Goal: Information Seeking & Learning: Check status

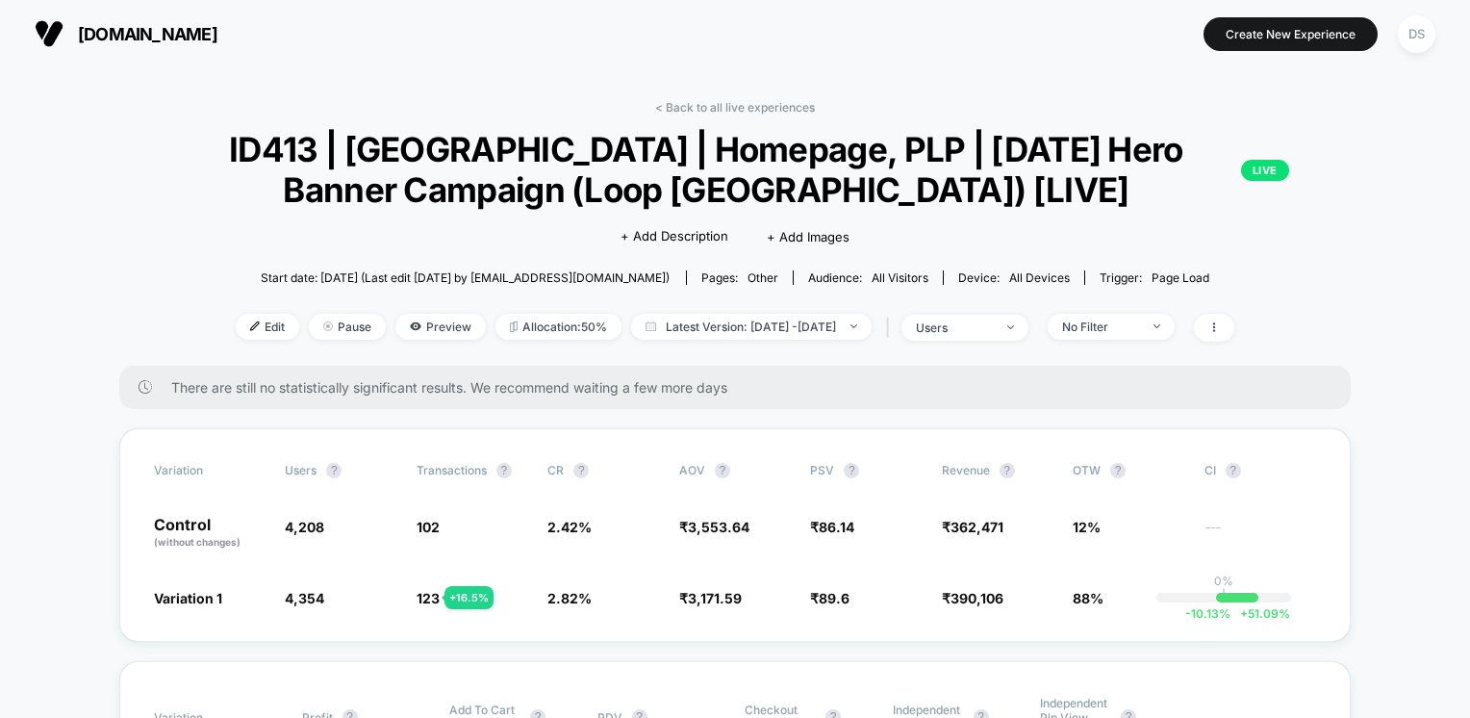
click at [148, 261] on div "Start date: 8/5/2025 (Last edit 8/12/2025 by or@visually.io) Pages: other Audie…" at bounding box center [734, 278] width 1231 height 34
click at [1421, 38] on div "DS" at bounding box center [1417, 34] width 38 height 38
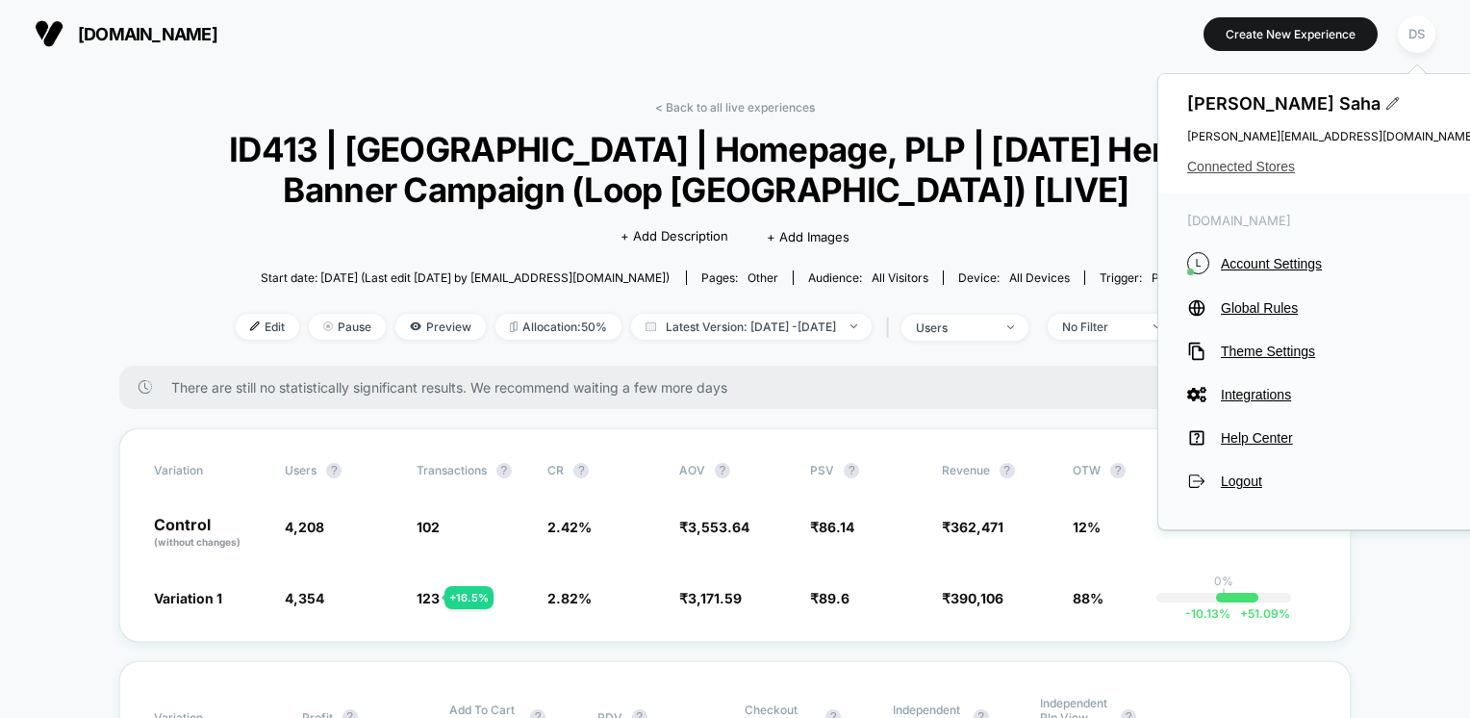
click at [1237, 167] on span "Connected Stores" at bounding box center [1331, 166] width 289 height 15
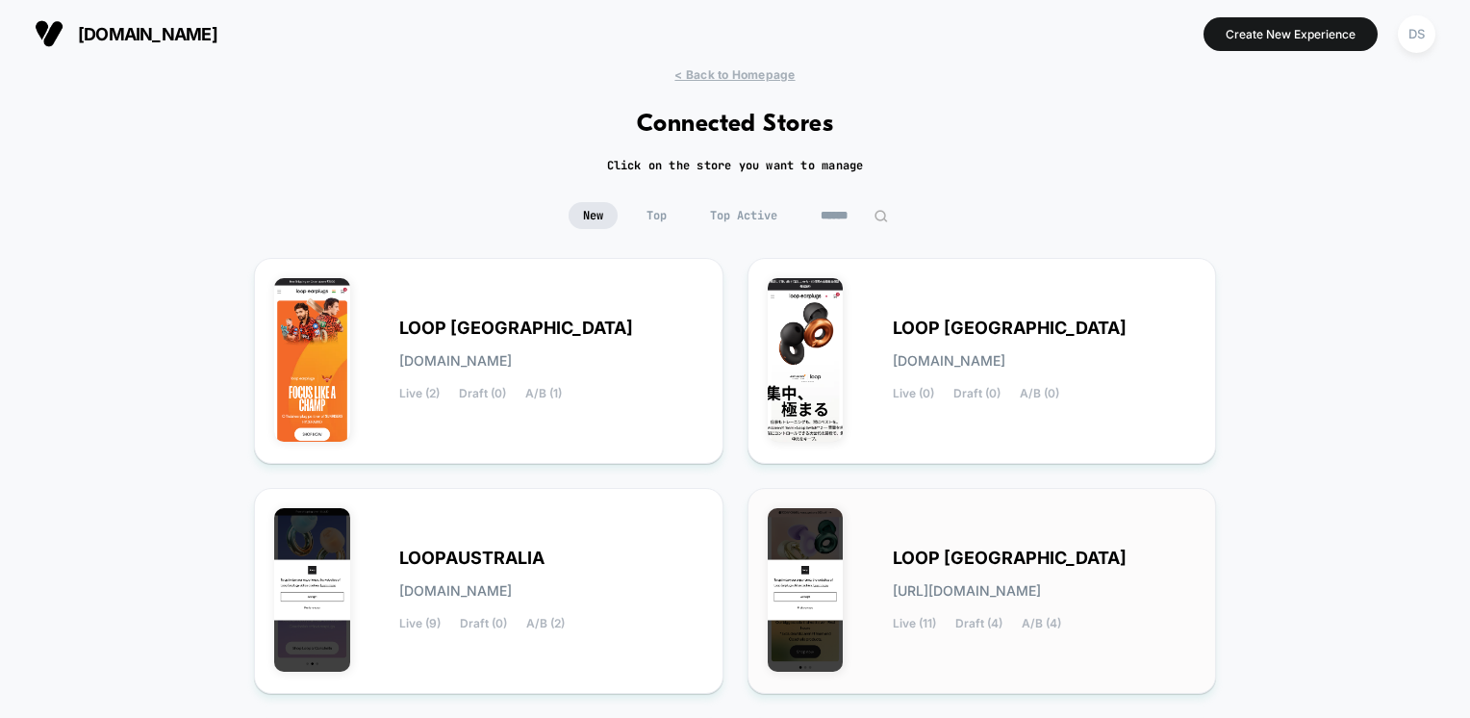
scroll to position [362, 0]
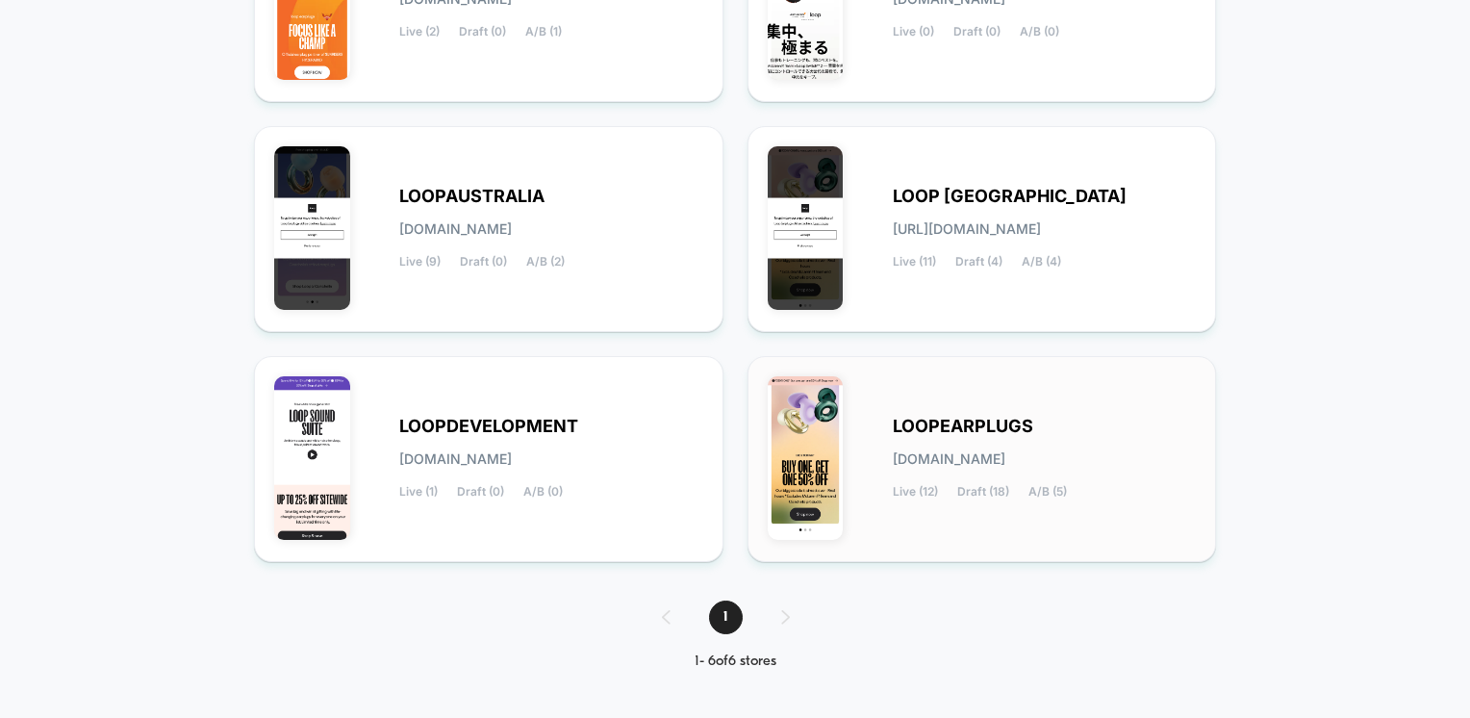
click at [973, 419] on span "LOOPEARPLUGS" at bounding box center [963, 425] width 140 height 13
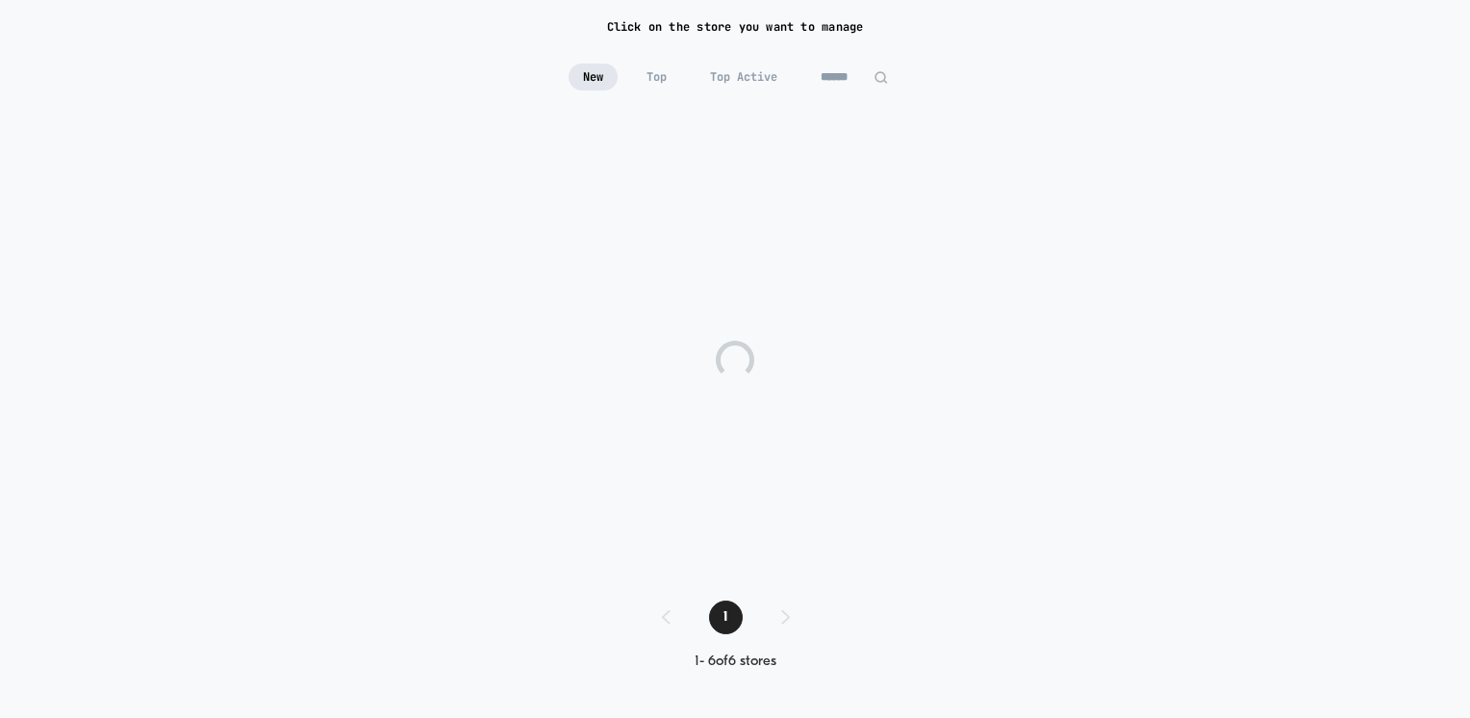
scroll to position [139, 0]
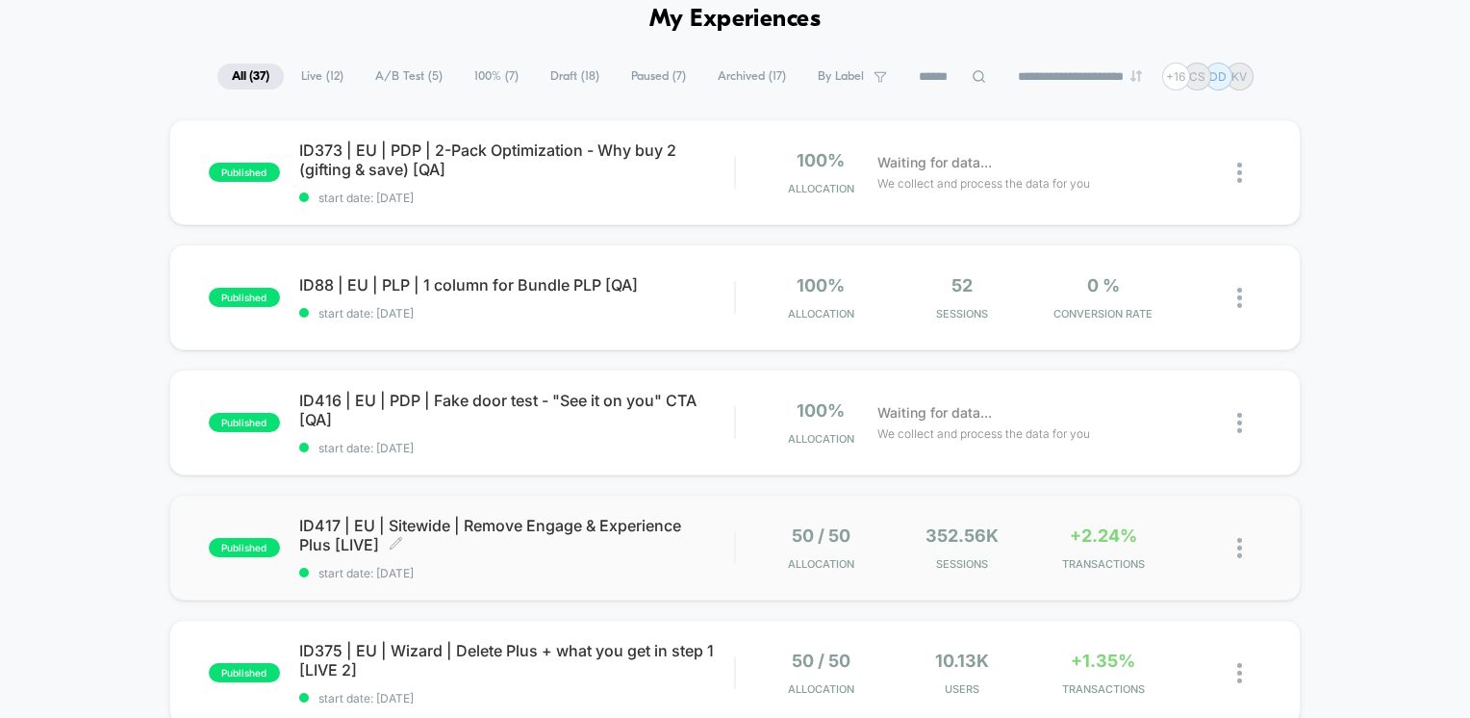
scroll to position [192, 0]
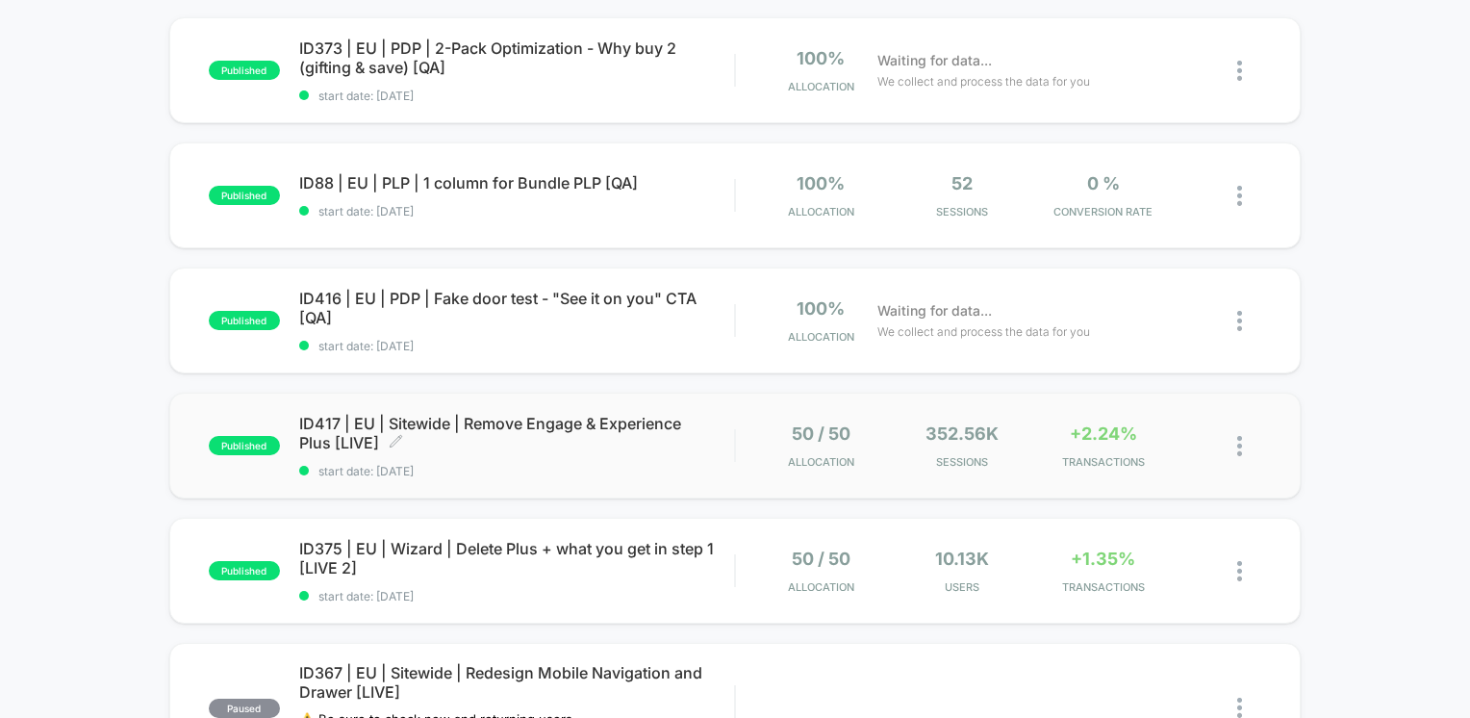
click at [453, 430] on span "ID417 | EU | Sitewide | Remove Engage & Experience Plus [LIVE] Click to edit ex…" at bounding box center [517, 433] width 436 height 38
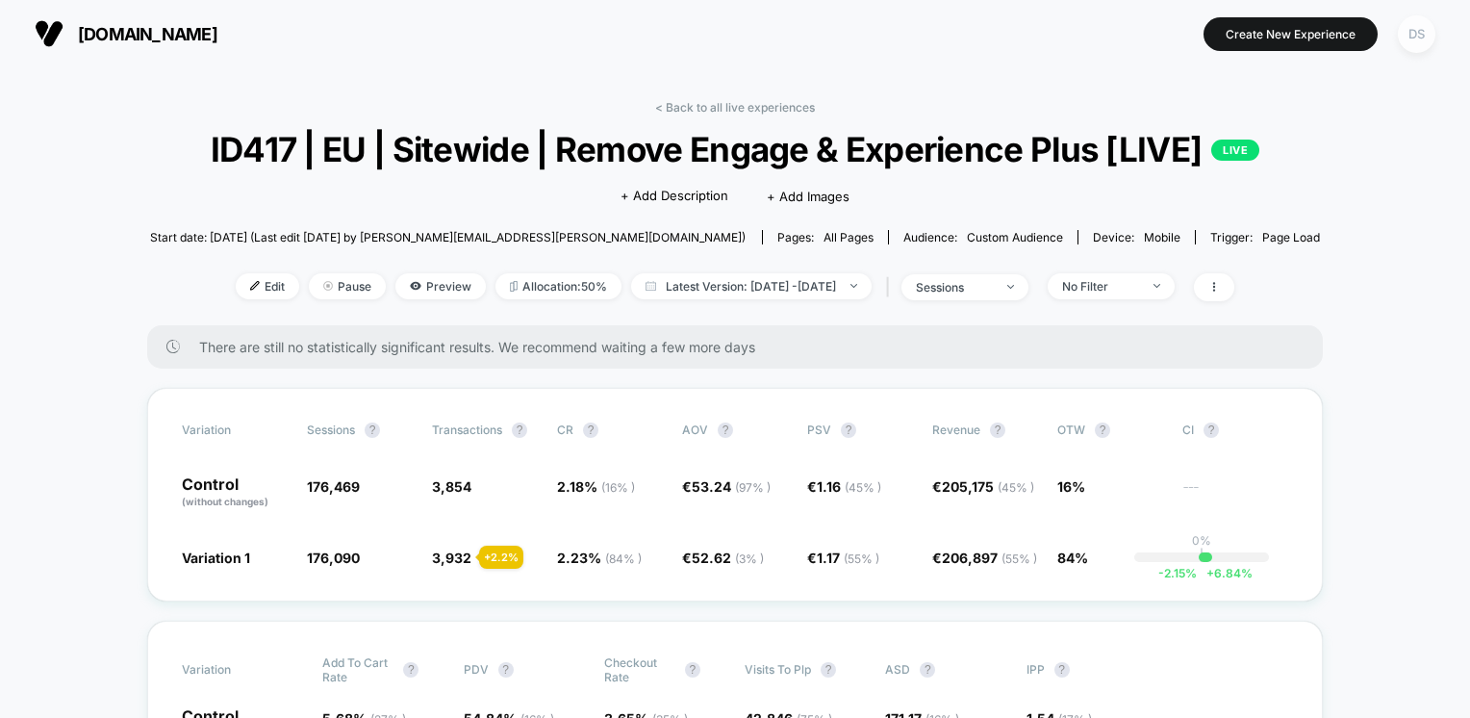
click at [1420, 30] on div "DS" at bounding box center [1417, 34] width 38 height 38
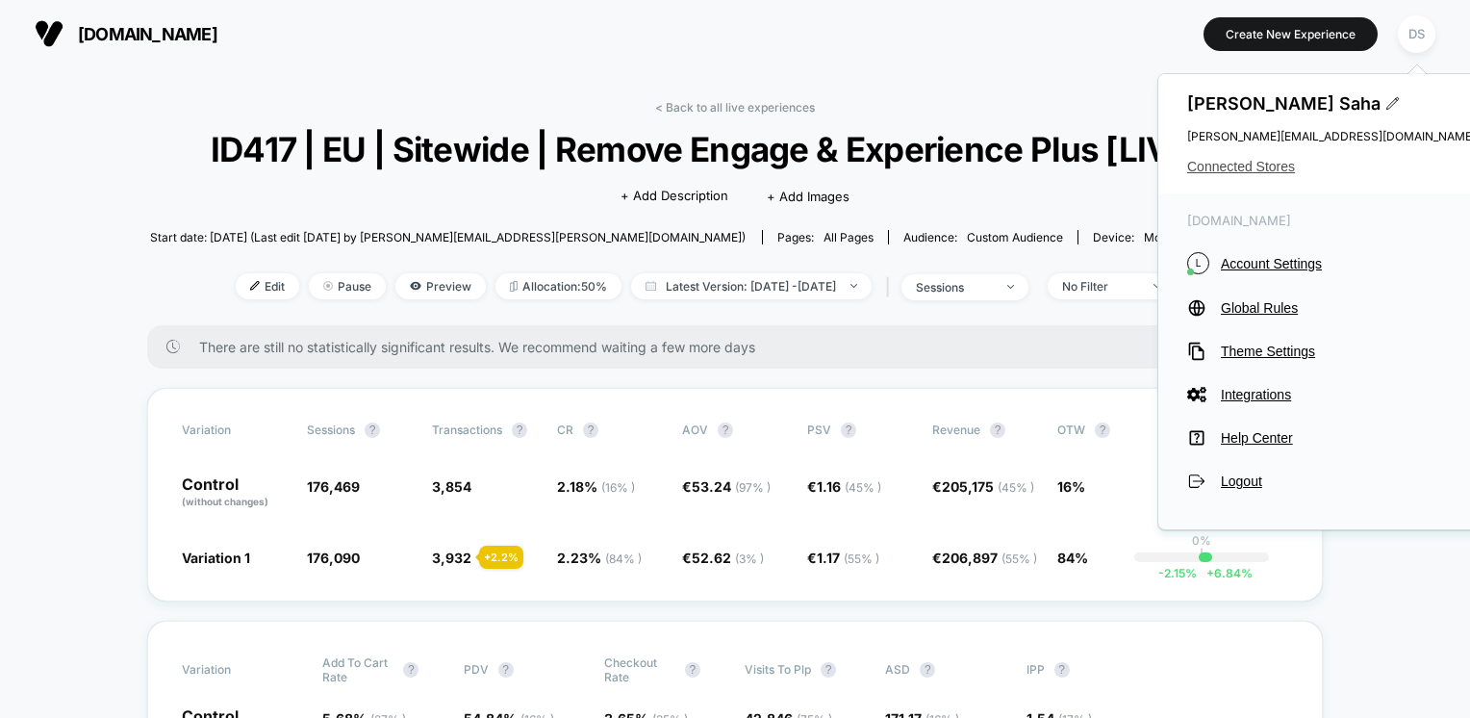
click at [1239, 164] on span "Connected Stores" at bounding box center [1331, 166] width 289 height 15
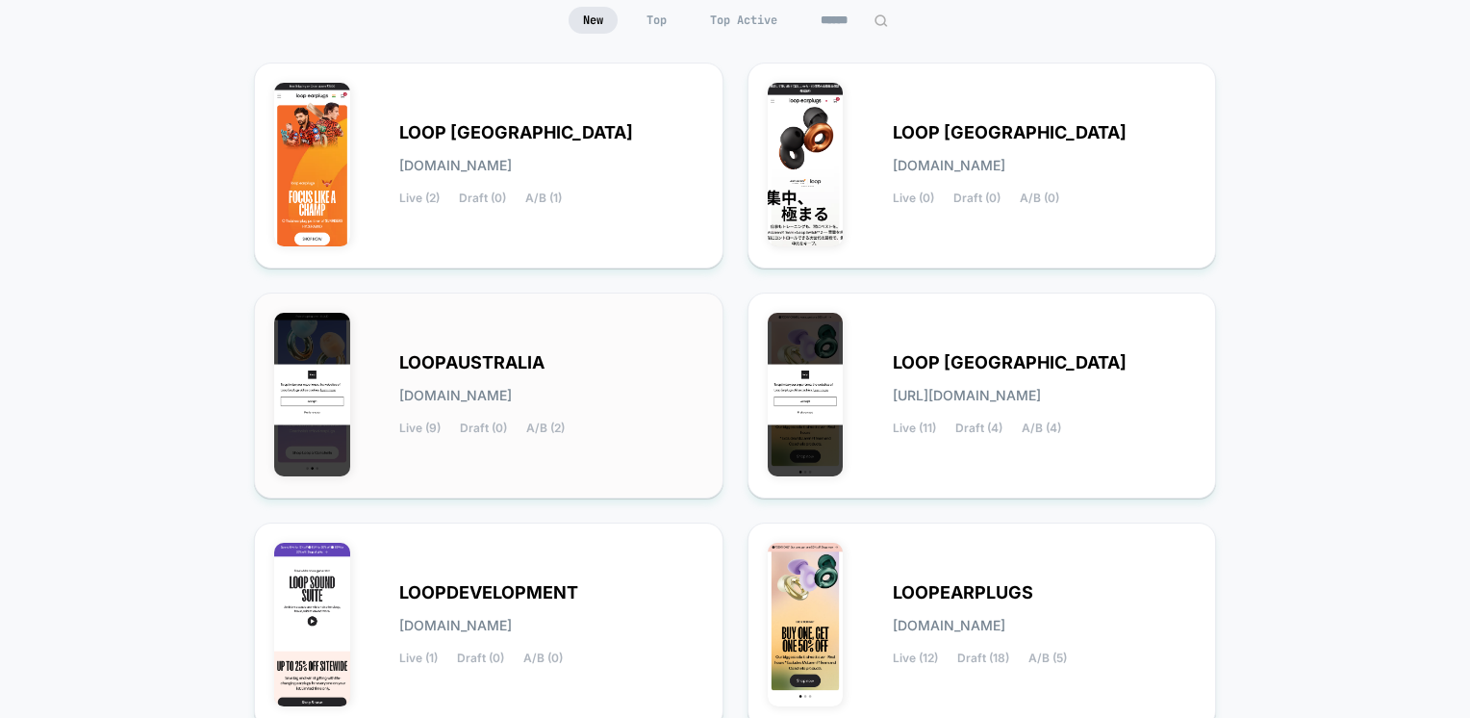
scroll to position [362, 0]
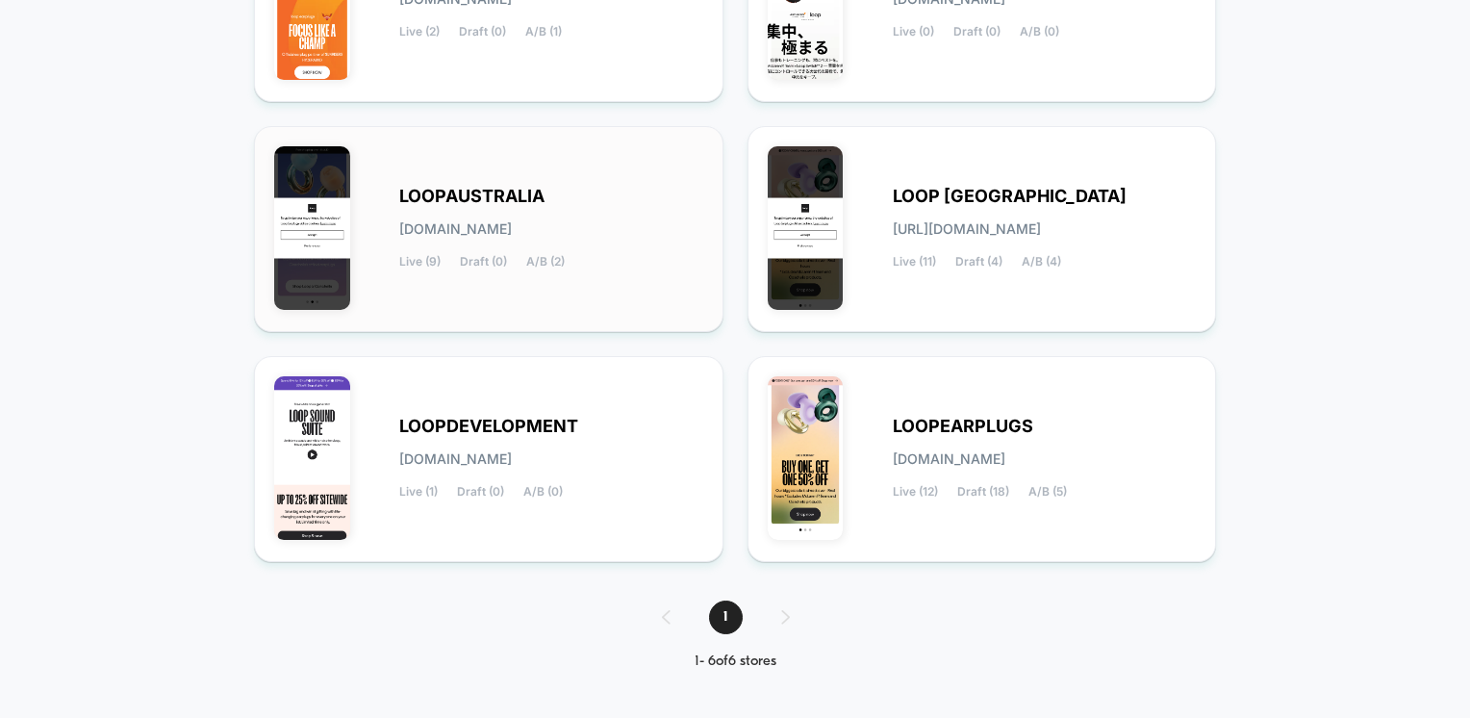
click at [457, 229] on span "[DOMAIN_NAME]" at bounding box center [455, 228] width 113 height 13
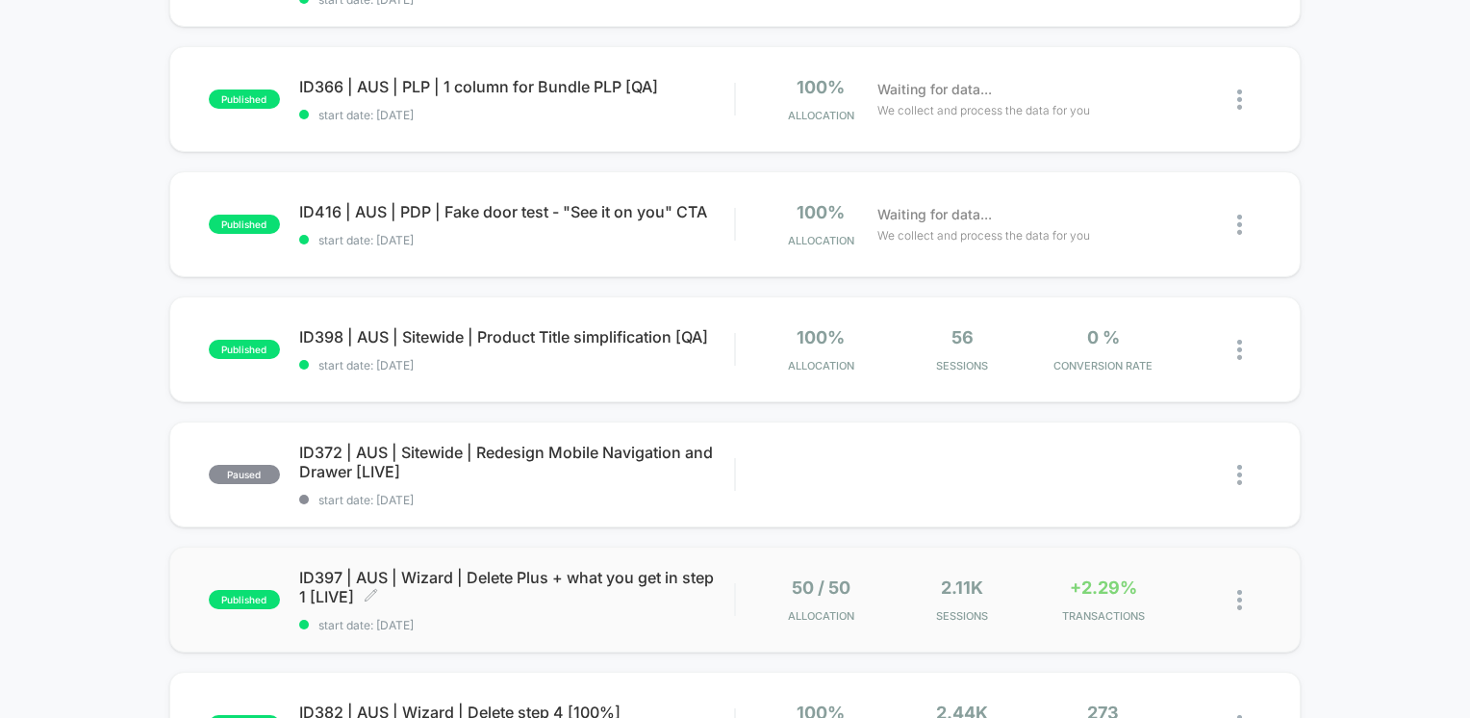
scroll to position [385, 0]
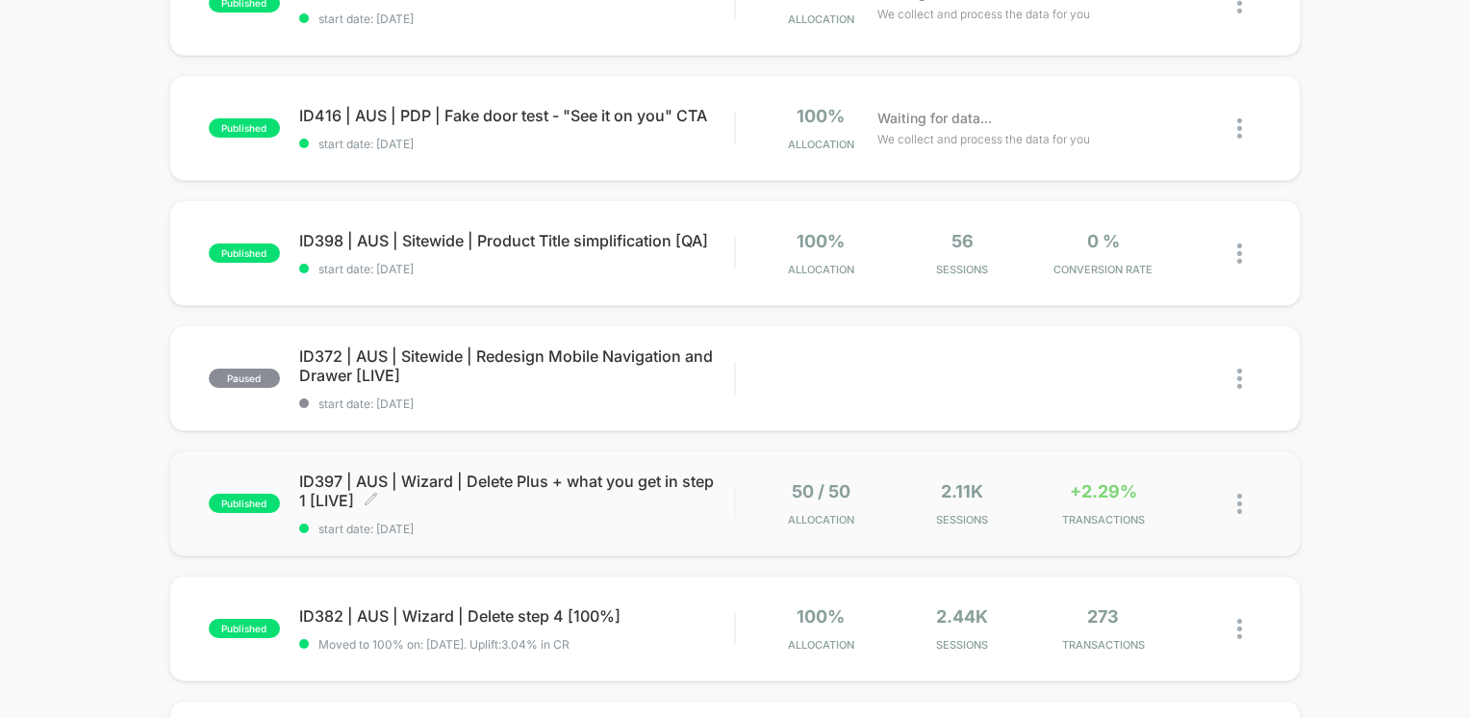
click at [459, 496] on span "ID397 | AUS | Wizard | Delete Plus + what you get in step 1 [LIVE] Click to edi…" at bounding box center [517, 490] width 436 height 38
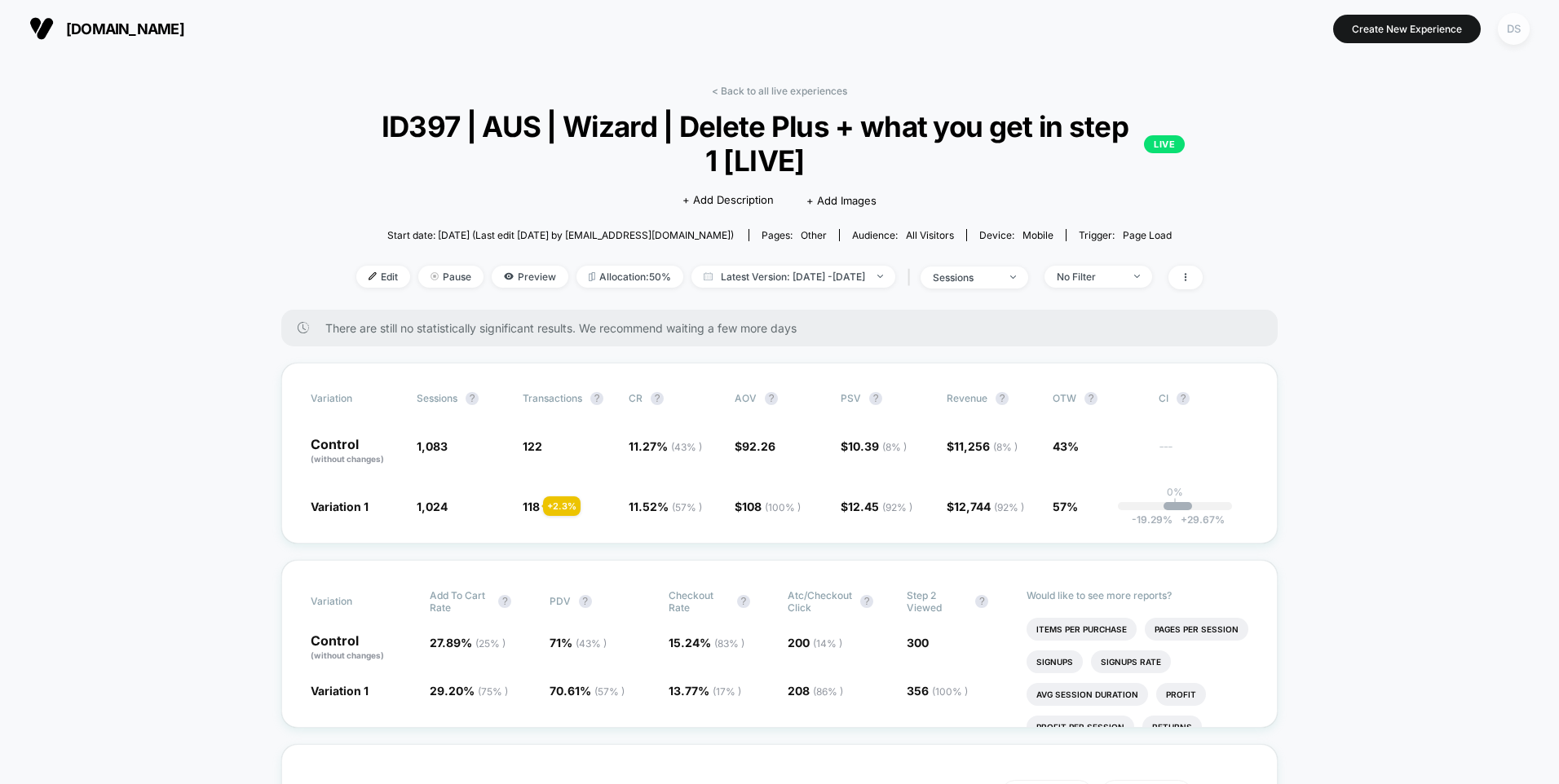
click at [1245, 36] on div "DS" at bounding box center [1514, 29] width 32 height 32
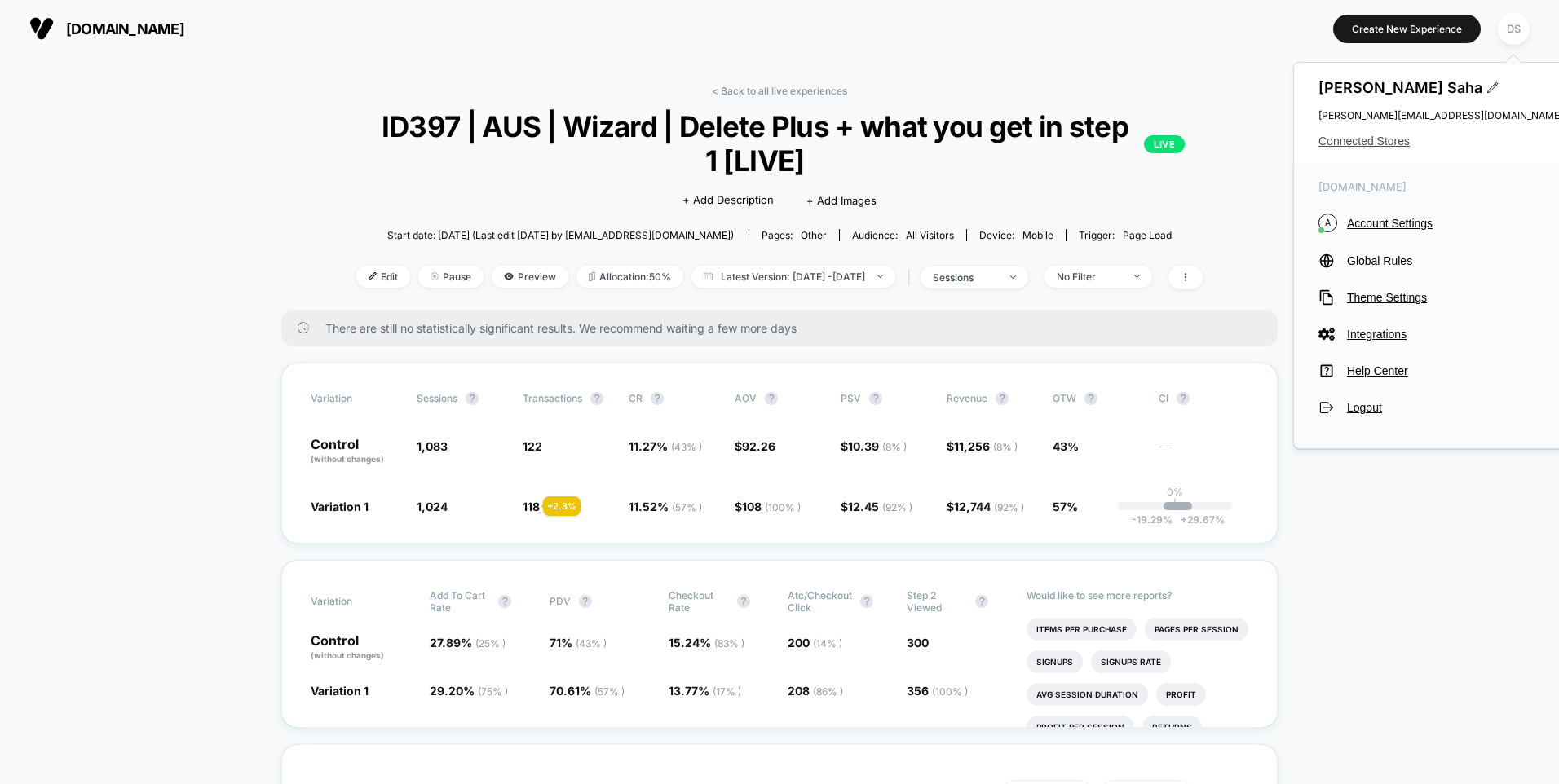
click at [1245, 140] on span "Connected Stores" at bounding box center [1440, 141] width 245 height 13
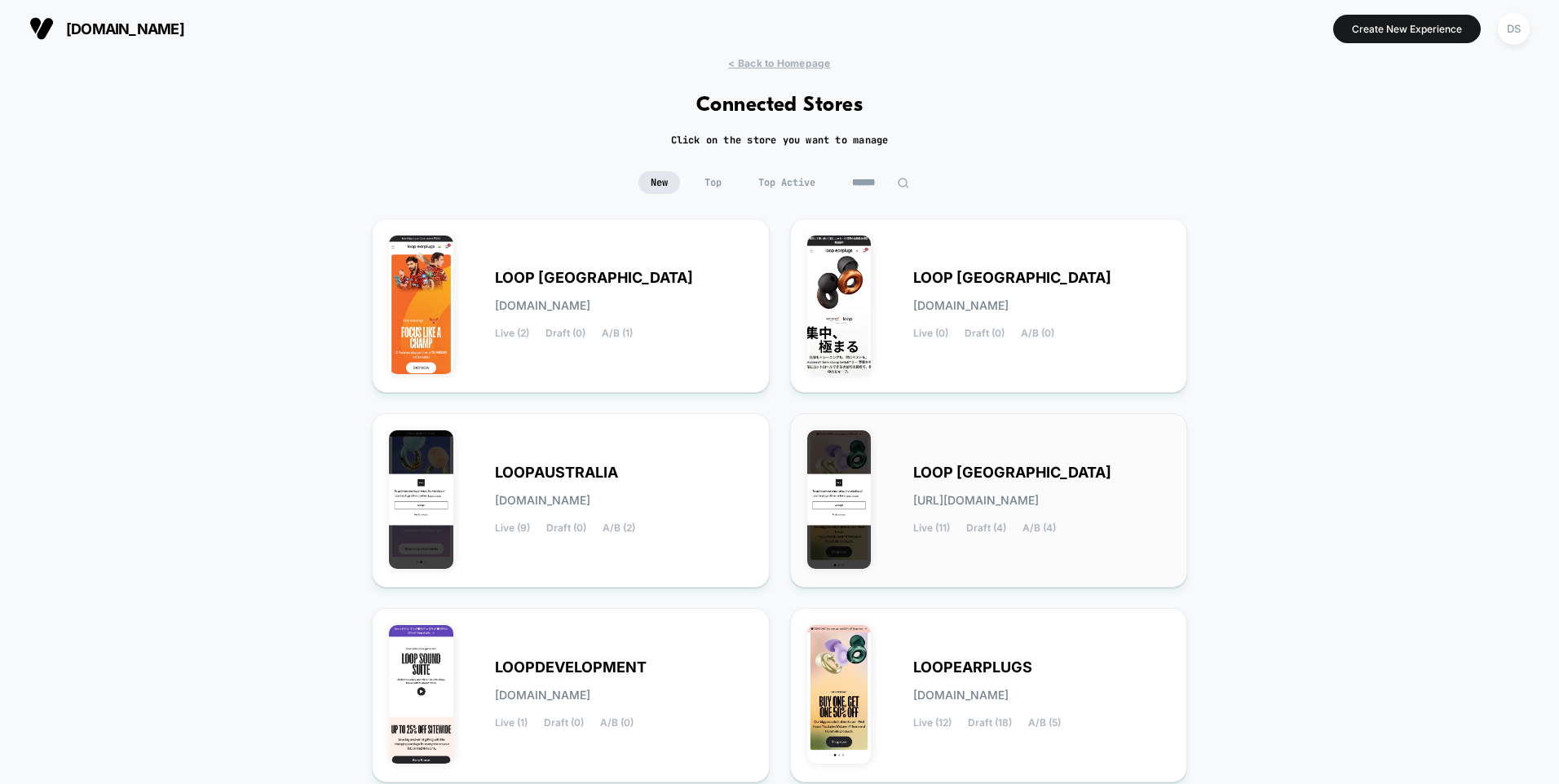
click at [1019, 483] on div "LOOP [GEOGRAPHIC_DATA] [URL][DOMAIN_NAME] Live (11) Draft (4) A/B (4)" at bounding box center [1042, 500] width 258 height 67
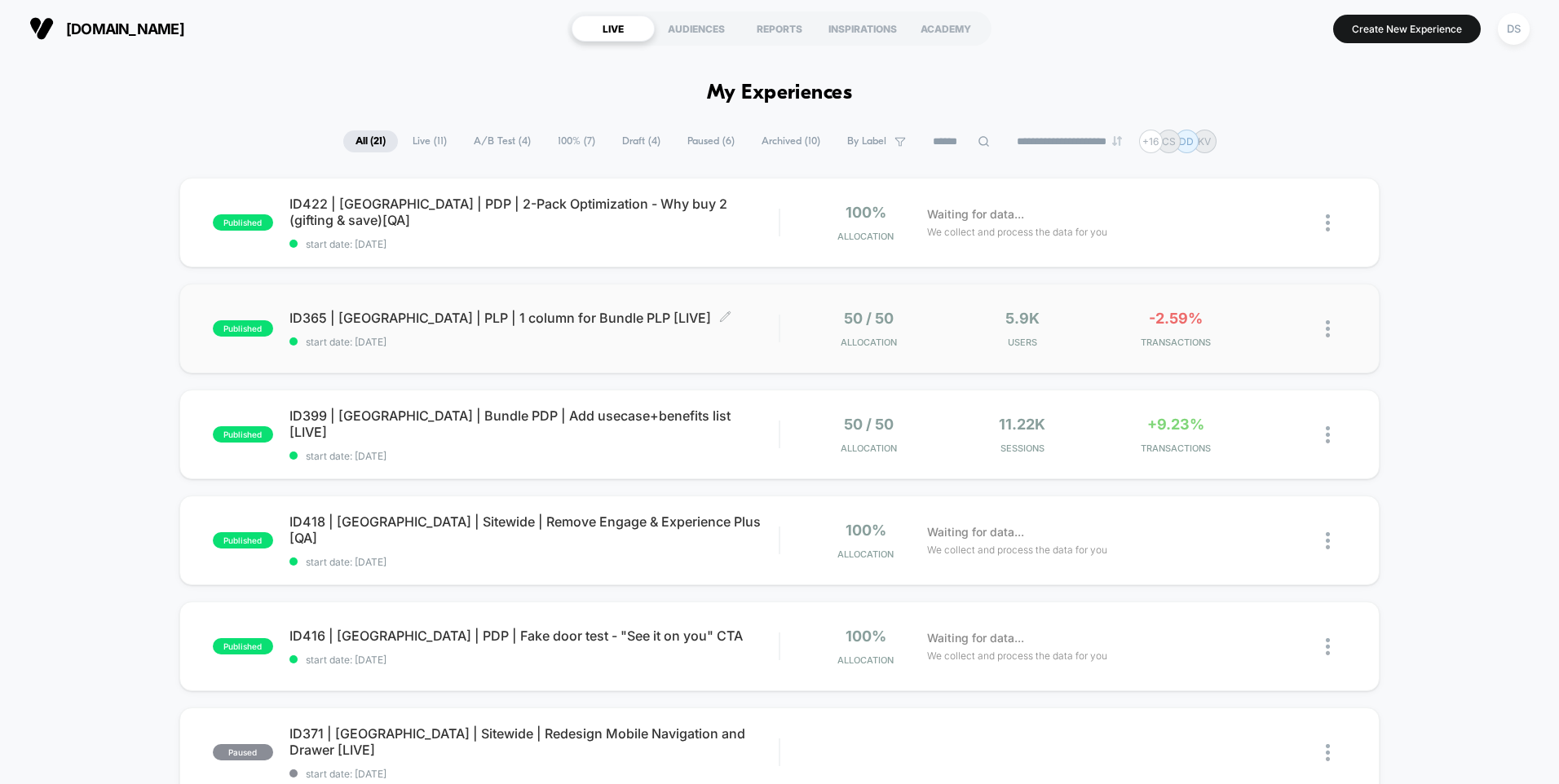
click at [437, 327] on div "ID365 | [GEOGRAPHIC_DATA] | PLP | 1 column for Bundle PLP [LIVE] Click to edit …" at bounding box center [533, 329] width 489 height 38
click at [1092, 453] on span "Sessions" at bounding box center [1022, 448] width 145 height 11
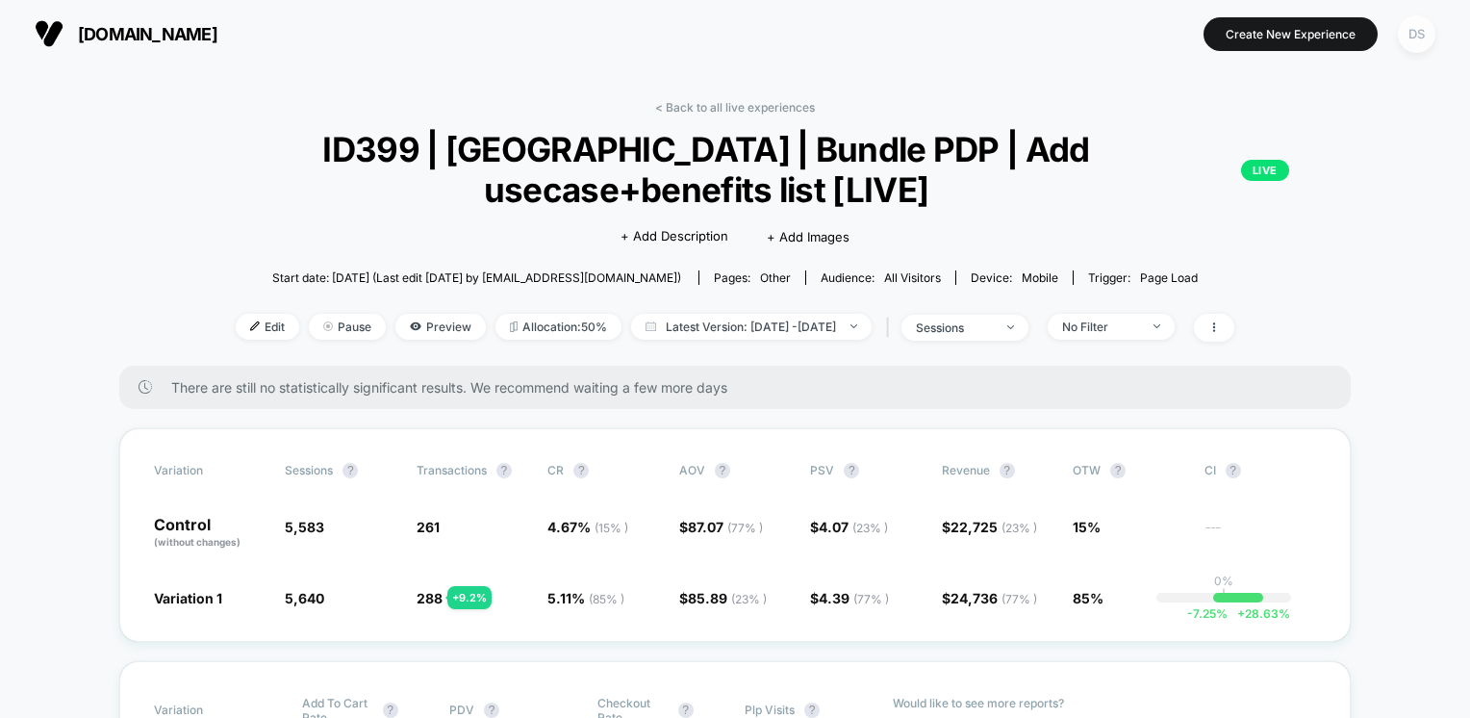
click at [1412, 42] on div "DS" at bounding box center [1417, 34] width 38 height 38
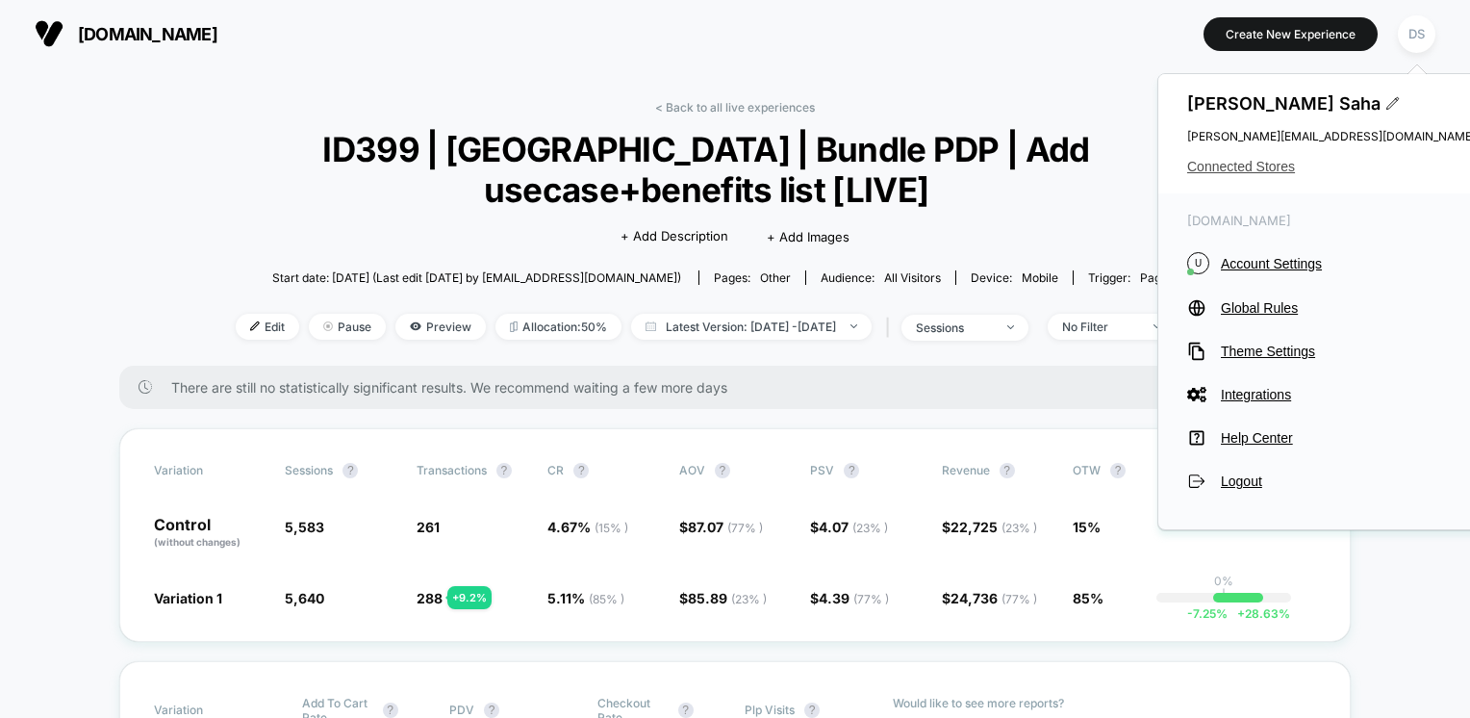
click at [1268, 172] on span "Connected Stores" at bounding box center [1331, 166] width 289 height 15
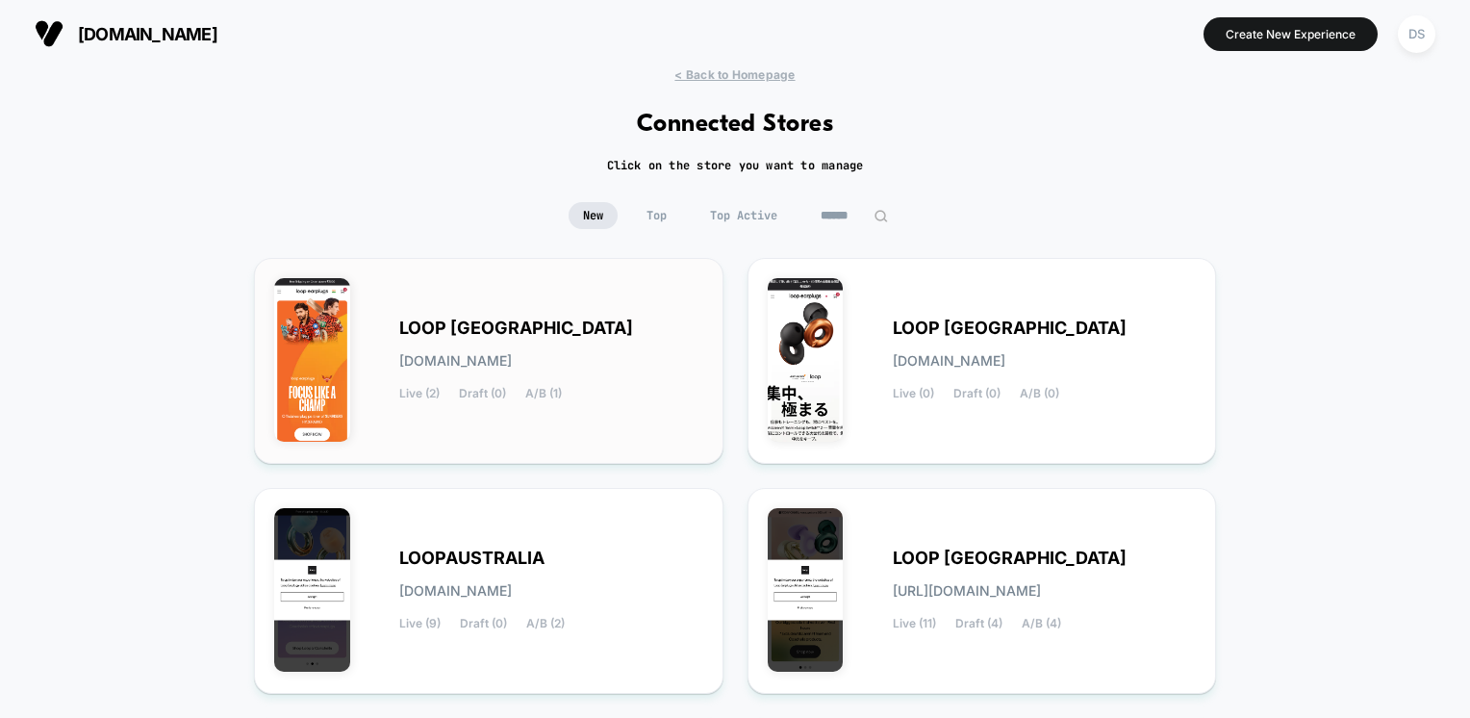
click at [441, 360] on span "[DOMAIN_NAME]" at bounding box center [455, 360] width 113 height 13
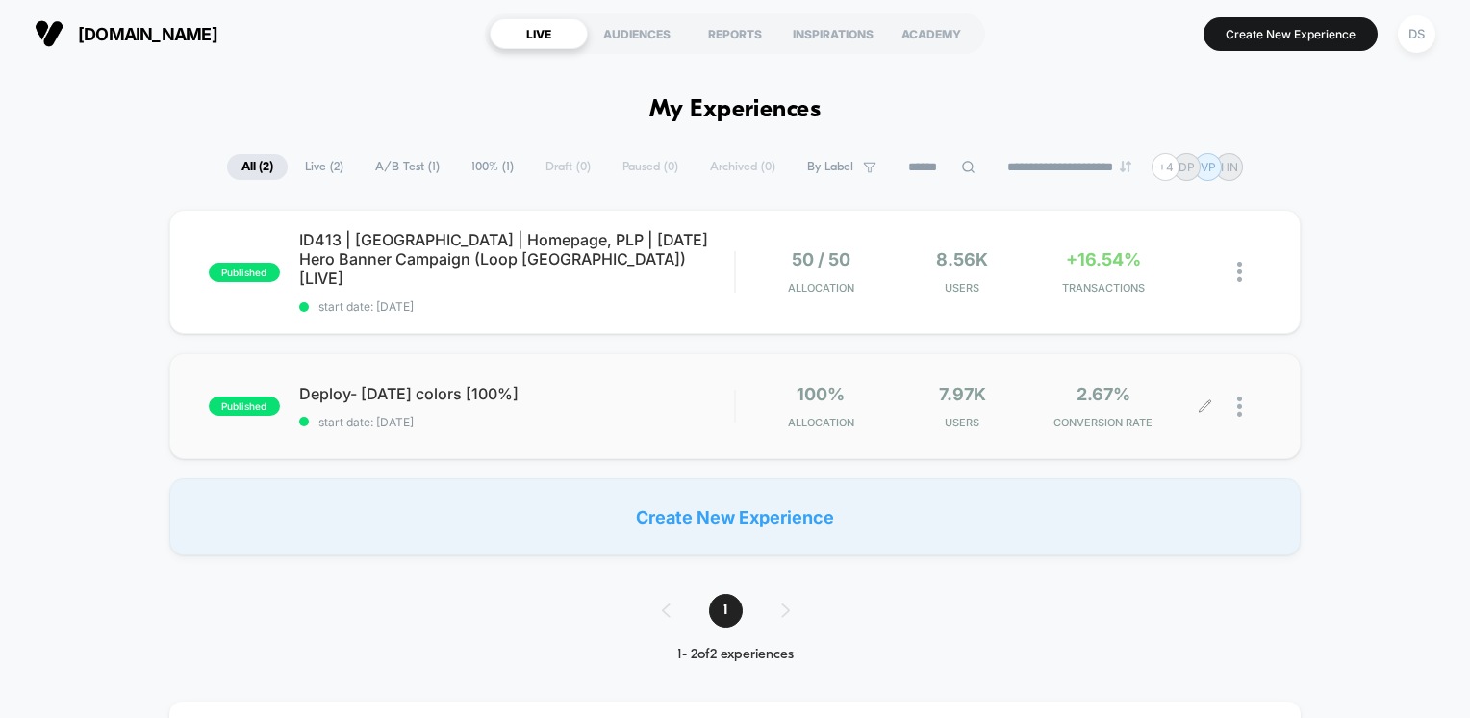
click at [996, 384] on div "7.97k Users" at bounding box center [962, 406] width 132 height 45
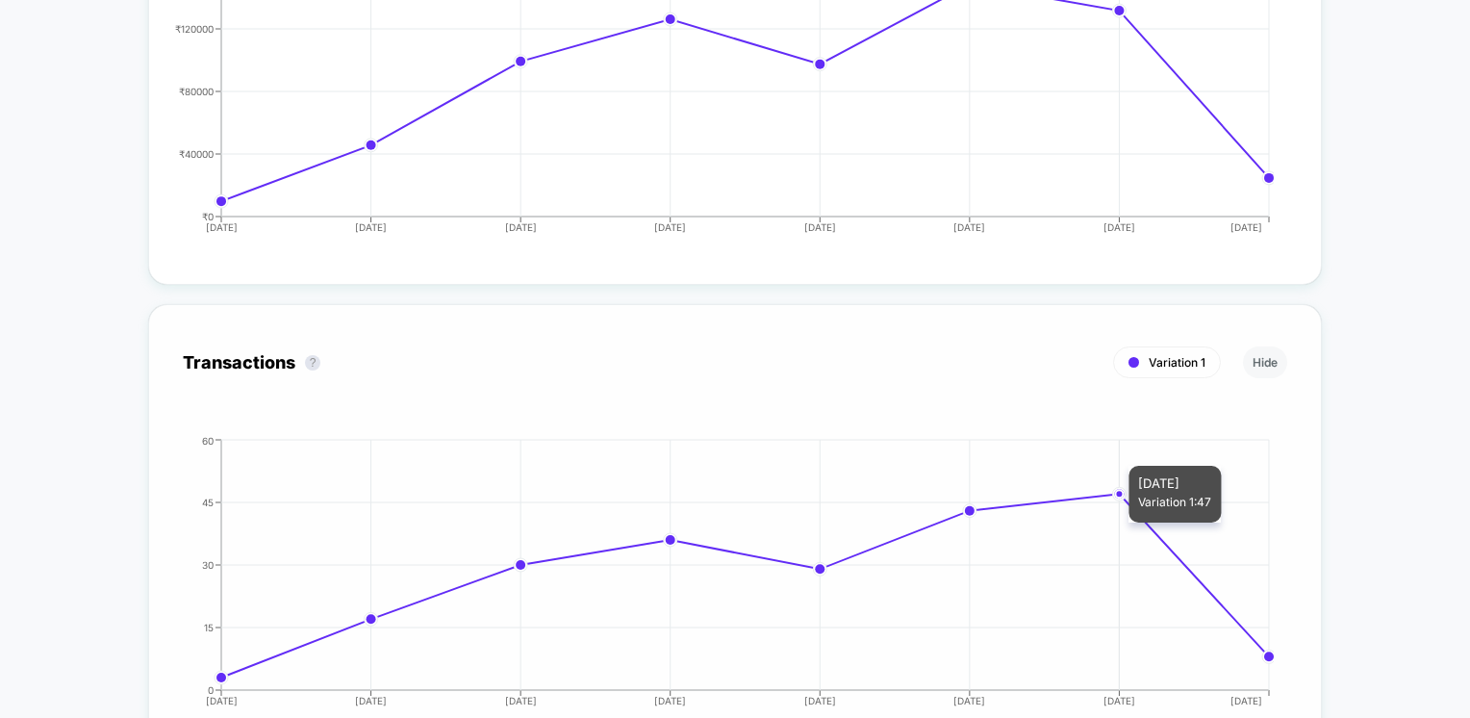
scroll to position [2308, 0]
